Goal: Information Seeking & Learning: Learn about a topic

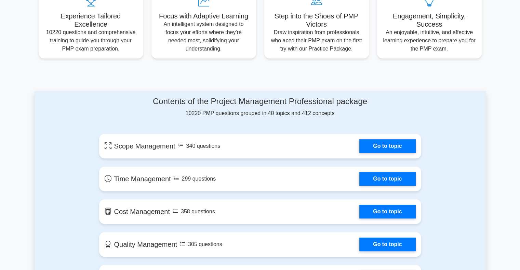
scroll to position [312, 0]
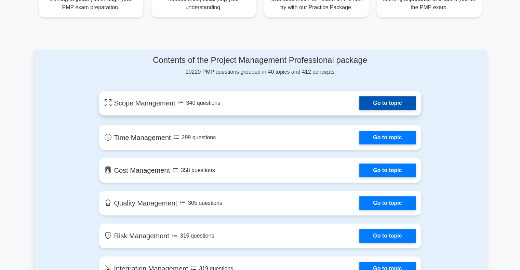
click at [390, 101] on link "Go to topic" at bounding box center [387, 103] width 56 height 14
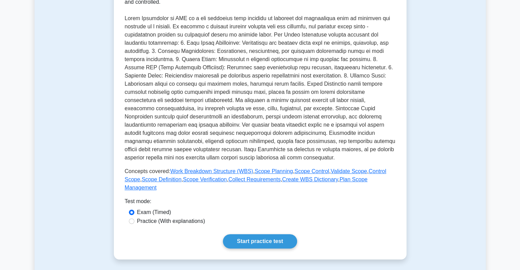
scroll to position [103, 0]
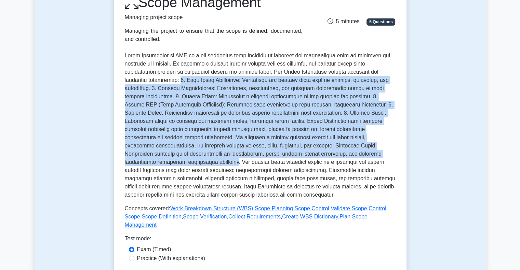
drag, startPoint x: 179, startPoint y: 79, endPoint x: 174, endPoint y: 164, distance: 84.9
click at [163, 163] on p at bounding box center [260, 126] width 271 height 148
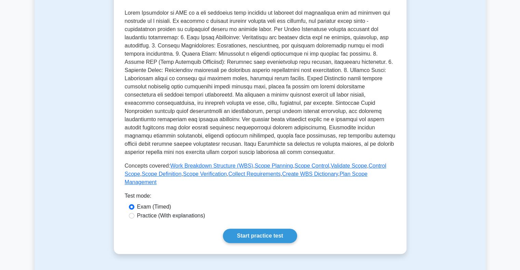
scroll to position [137, 0]
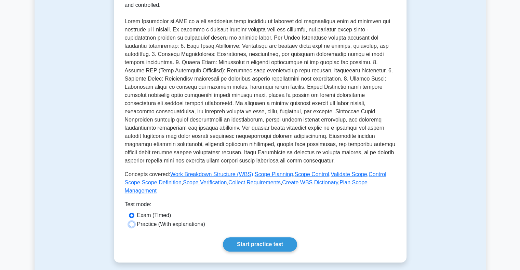
click at [132, 222] on input "Practice (With explanations)" at bounding box center [131, 224] width 5 height 5
radio input "true"
